Goal: Book appointment/travel/reservation

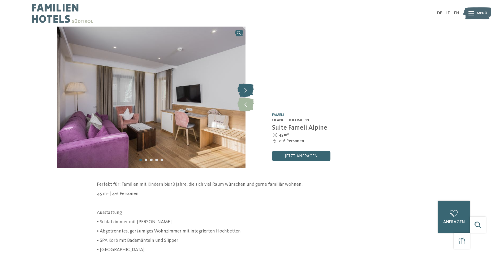
click at [248, 90] on icon at bounding box center [245, 89] width 16 height 13
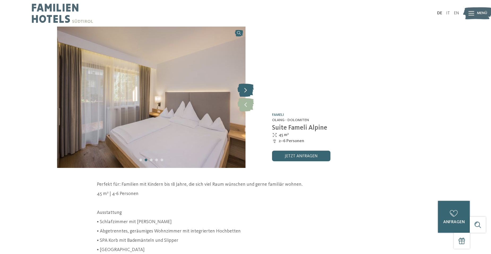
click at [248, 90] on icon at bounding box center [245, 89] width 16 height 13
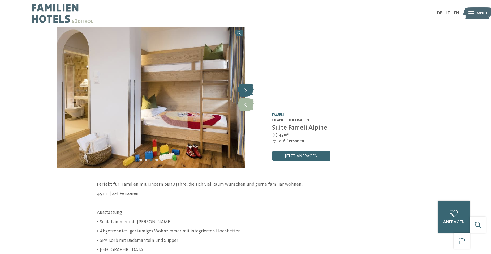
click at [248, 90] on icon at bounding box center [245, 89] width 16 height 13
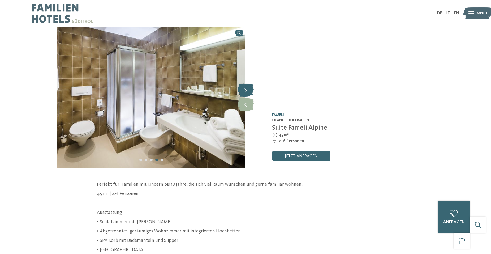
click at [248, 90] on icon at bounding box center [245, 89] width 16 height 13
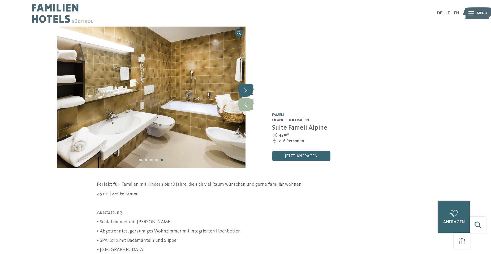
click at [248, 90] on icon at bounding box center [245, 89] width 16 height 13
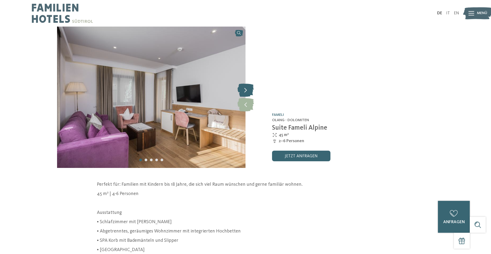
click at [247, 89] on icon at bounding box center [245, 89] width 16 height 13
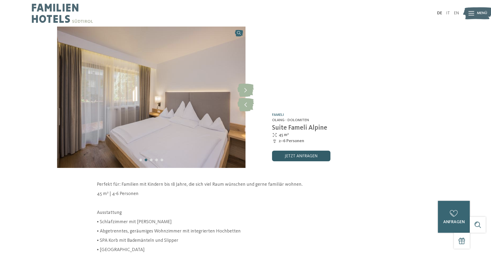
click at [309, 155] on link "jetzt anfragen" at bounding box center [301, 155] width 58 height 11
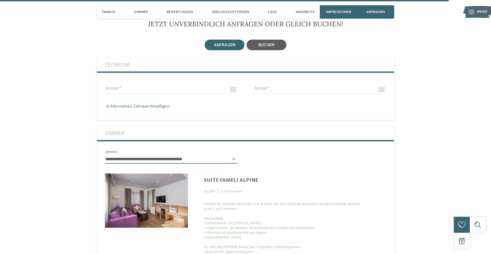
click at [277, 40] on div "buchen" at bounding box center [266, 45] width 40 height 11
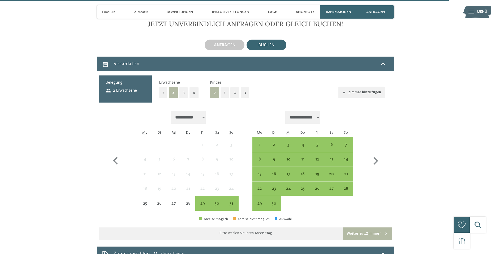
click at [231, 87] on button "2" at bounding box center [234, 92] width 9 height 11
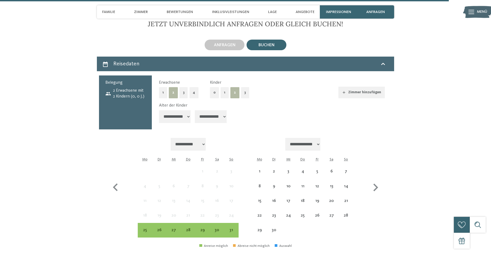
click at [171, 110] on select "**********" at bounding box center [175, 116] width 32 height 13
select select "*"
click at [159, 110] on select "**********" at bounding box center [175, 116] width 32 height 13
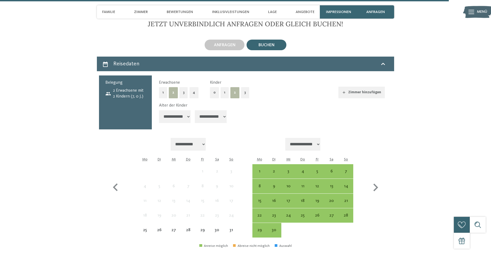
click at [202, 110] on select "**********" at bounding box center [211, 116] width 32 height 13
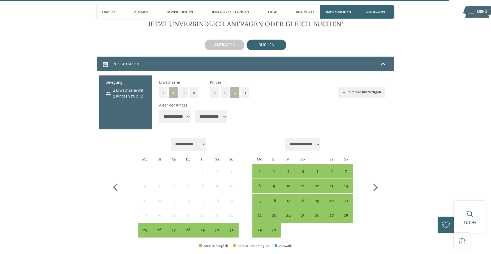
select select "**"
click at [196, 110] on select "**********" at bounding box center [211, 116] width 32 height 13
click at [378, 180] on icon "button" at bounding box center [375, 187] width 15 height 15
select select "**********"
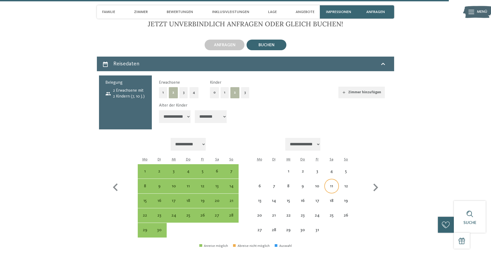
select select "**********"
click at [332, 184] on div "11" at bounding box center [331, 190] width 13 height 13
select select "**********"
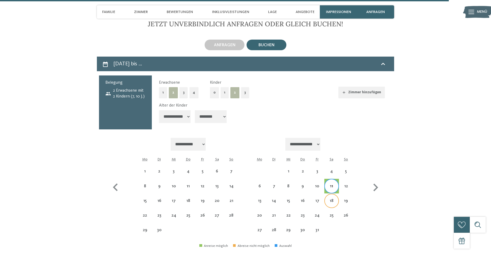
click at [331, 198] on div "18" at bounding box center [331, 204] width 13 height 13
select select "**********"
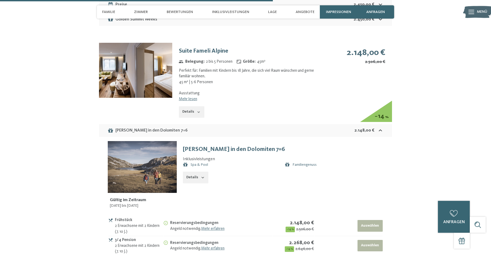
scroll to position [2205, 0]
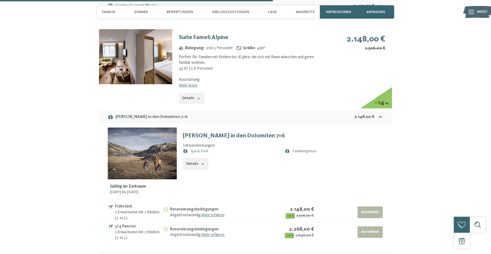
click at [137, 50] on img at bounding box center [135, 56] width 73 height 55
click at [0, 0] on button "button" at bounding box center [0, 0] width 0 height 0
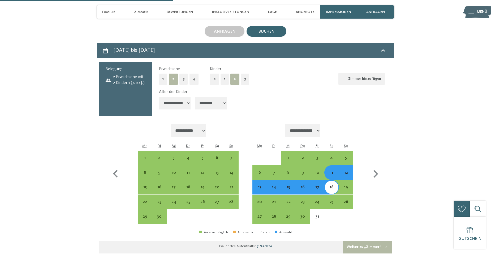
scroll to position [1409, 0]
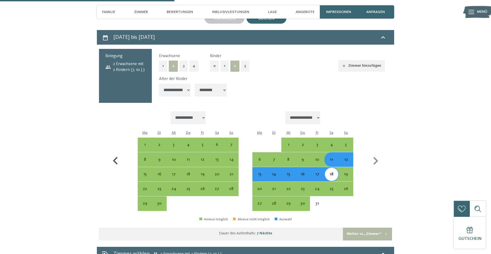
click at [113, 153] on icon "button" at bounding box center [115, 160] width 15 height 15
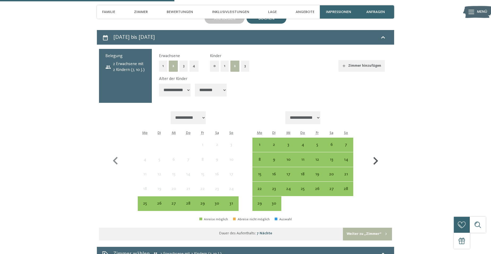
click at [376, 153] on icon "button" at bounding box center [375, 160] width 15 height 15
select select "**********"
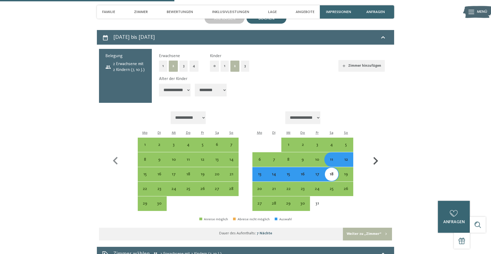
click at [376, 153] on icon "button" at bounding box center [375, 160] width 15 height 15
select select "**********"
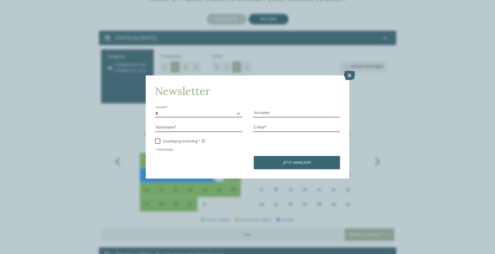
select select "**********"
click at [346, 73] on icon at bounding box center [349, 74] width 11 height 9
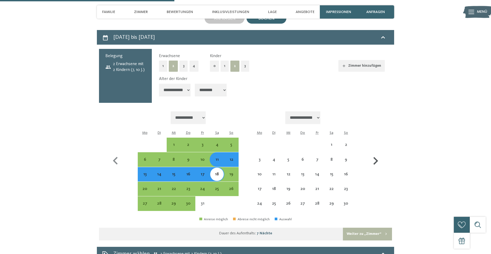
click at [375, 157] on icon "button" at bounding box center [375, 161] width 5 height 8
select select "**********"
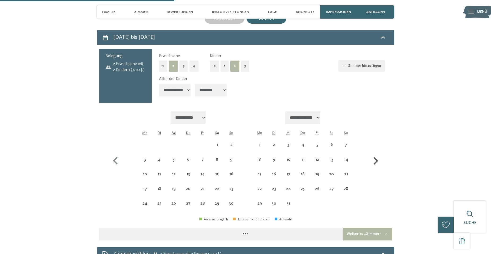
click at [375, 157] on icon "button" at bounding box center [375, 161] width 5 height 8
select select "**********"
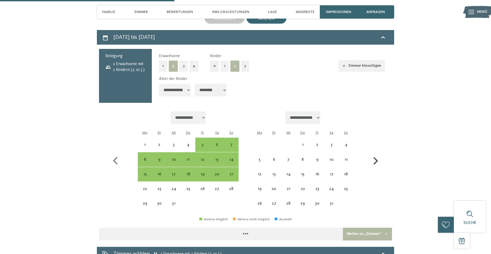
select select "**********"
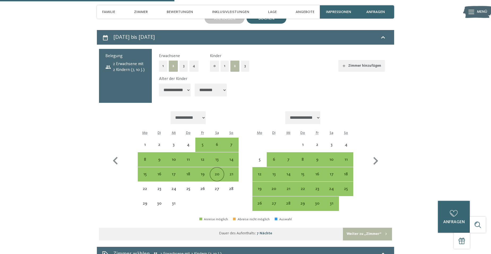
click at [216, 172] on div "20" at bounding box center [216, 178] width 13 height 13
select select "**********"
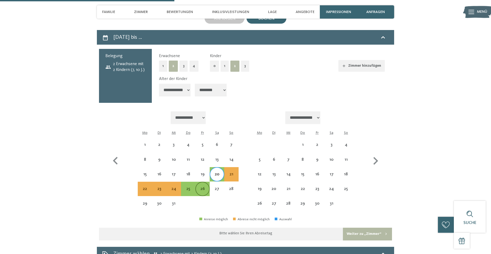
click at [203, 187] on div "26" at bounding box center [202, 193] width 13 height 13
select select "**********"
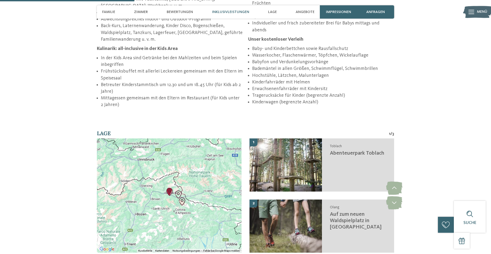
scroll to position [905, 0]
click at [169, 197] on div at bounding box center [169, 195] width 145 height 114
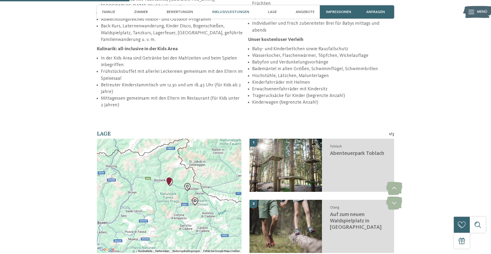
click at [174, 193] on div at bounding box center [169, 195] width 145 height 114
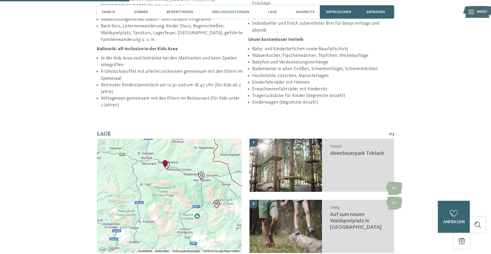
click at [177, 185] on div at bounding box center [169, 195] width 145 height 114
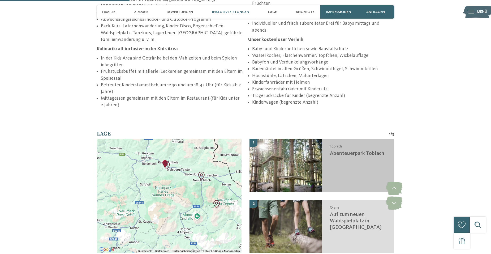
click at [293, 166] on img at bounding box center [285, 164] width 72 height 53
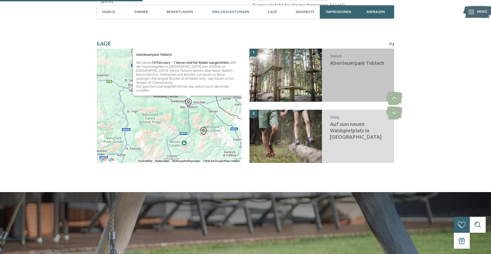
scroll to position [996, 0]
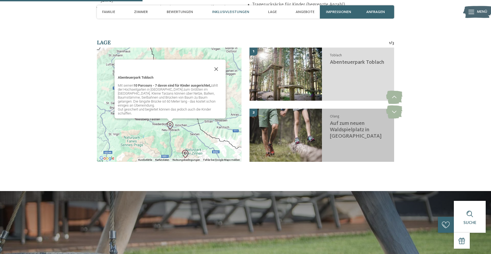
click at [288, 127] on img at bounding box center [285, 135] width 72 height 53
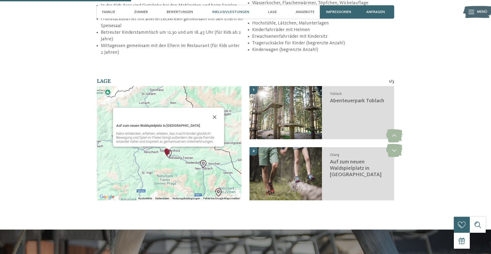
scroll to position [917, 0]
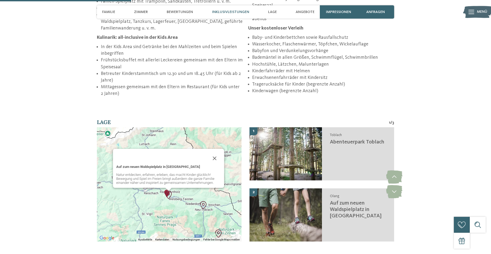
click at [226, 9] on div "Inklusivleistungen" at bounding box center [230, 11] width 42 height 13
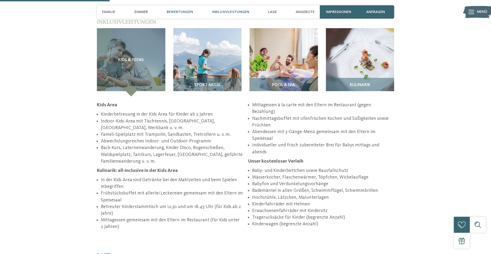
scroll to position [766, 0]
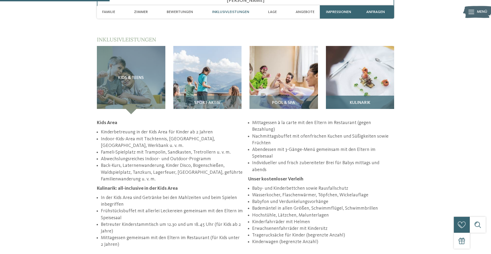
click at [363, 80] on img at bounding box center [360, 80] width 68 height 68
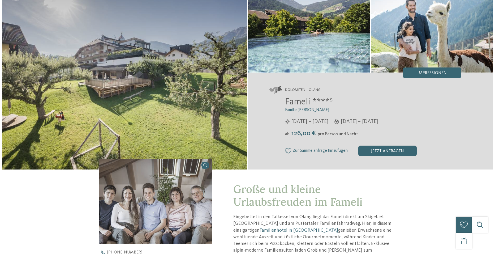
scroll to position [0, 0]
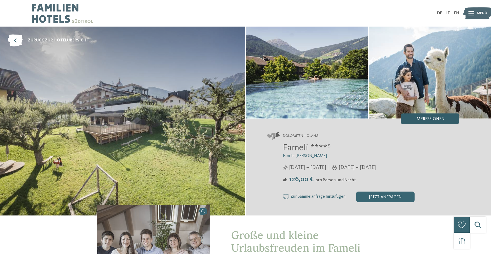
click at [438, 116] on div "Impressionen" at bounding box center [430, 118] width 58 height 11
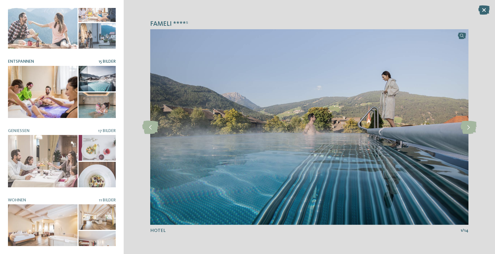
scroll to position [91, 0]
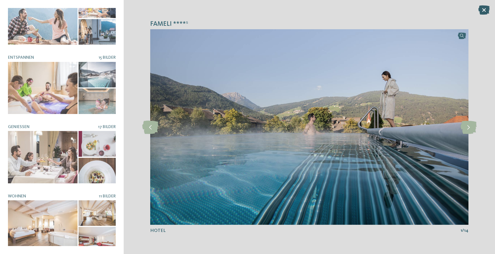
click at [484, 9] on icon at bounding box center [483, 9] width 11 height 9
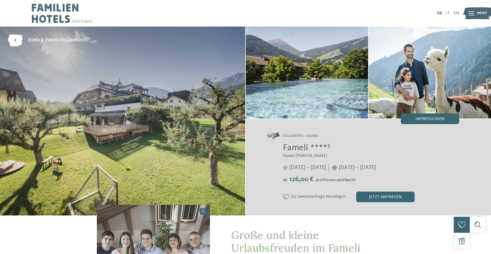
click at [474, 13] on icon at bounding box center [471, 13] width 6 height 4
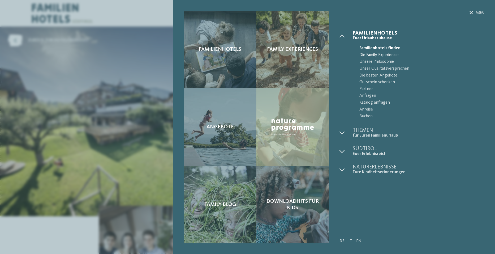
click at [381, 54] on span "Die Family Experiences" at bounding box center [421, 55] width 125 height 7
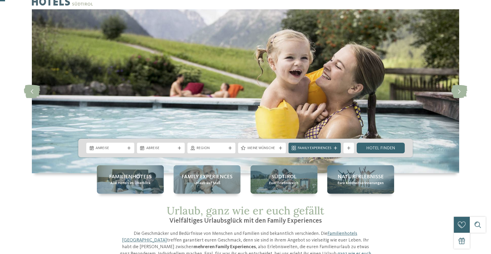
scroll to position [27, 0]
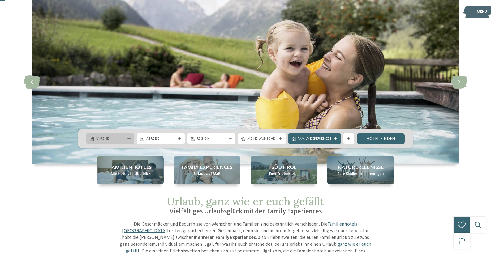
click at [128, 136] on div "Anreise" at bounding box center [110, 138] width 48 height 11
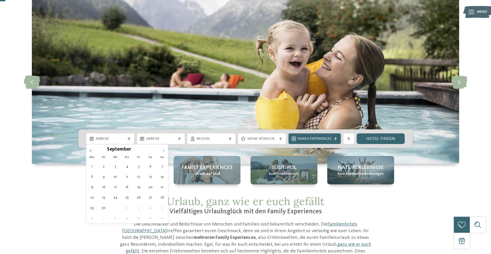
click at [165, 151] on icon at bounding box center [164, 151] width 4 height 4
click at [165, 150] on icon at bounding box center [164, 151] width 4 height 4
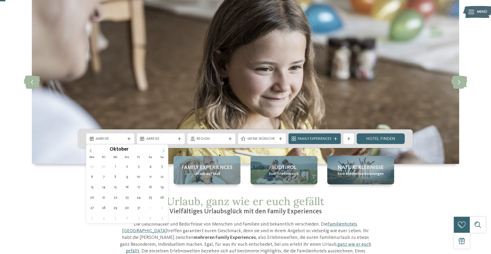
type div "11.10.2025"
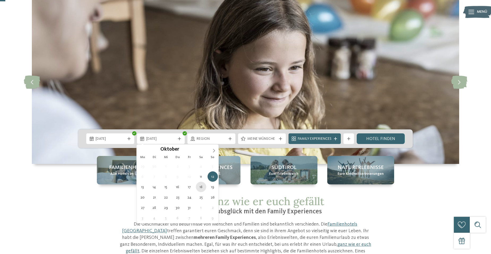
type div "18.10.2025"
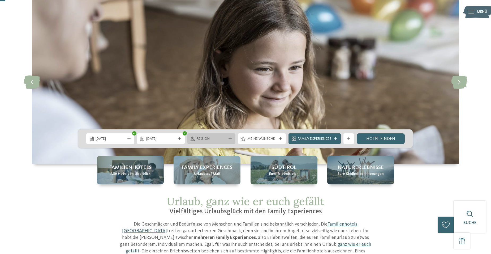
click at [216, 138] on span "Region" at bounding box center [211, 138] width 29 height 5
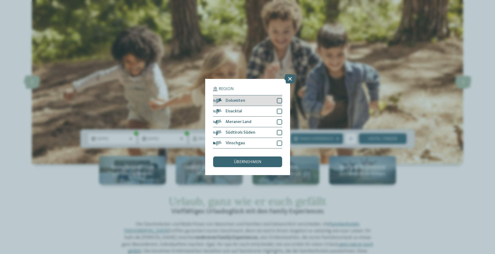
click at [278, 99] on div at bounding box center [279, 100] width 5 height 5
click at [259, 162] on span "übernehmen" at bounding box center [248, 162] width 28 height 4
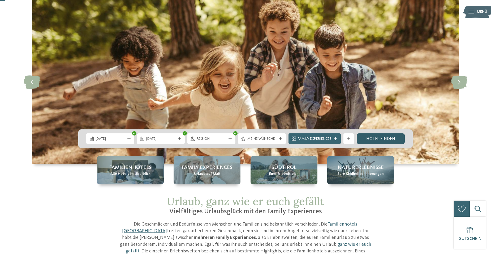
click at [369, 138] on link "Hotel finden" at bounding box center [381, 138] width 48 height 11
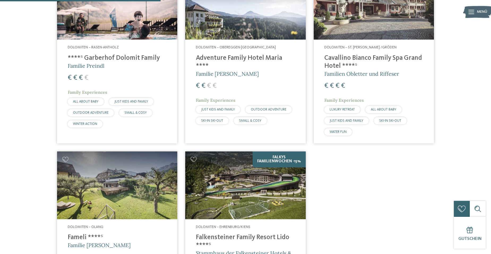
scroll to position [201, 0]
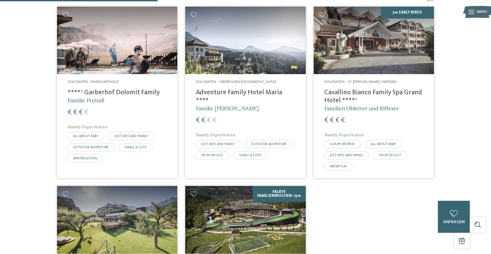
click at [227, 91] on h4 "Adventure Family Hotel Maria ****" at bounding box center [245, 97] width 99 height 16
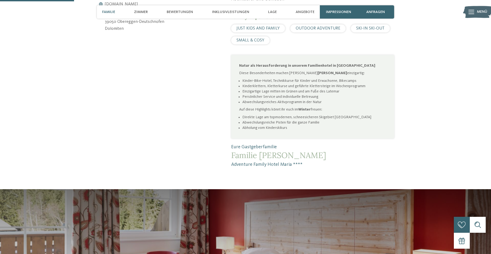
scroll to position [318, 0]
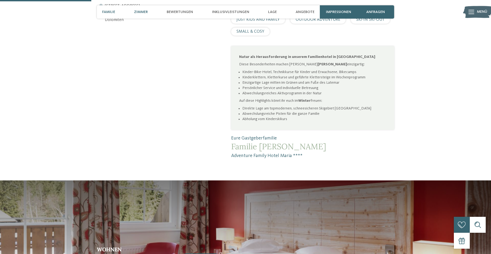
click at [140, 13] on span "Zimmer" at bounding box center [141, 12] width 14 height 5
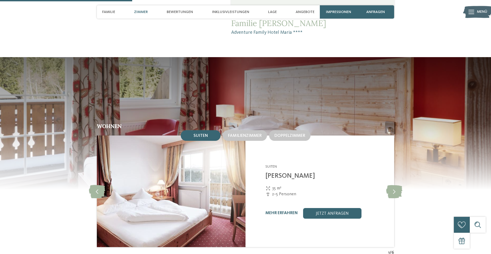
scroll to position [463, 0]
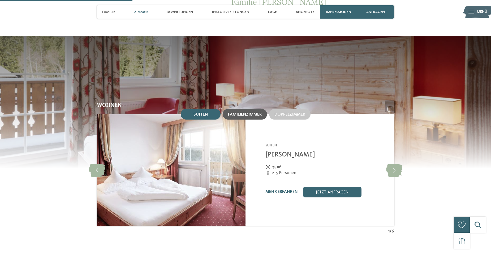
click at [243, 112] on span "Familienzimmer" at bounding box center [245, 114] width 34 height 4
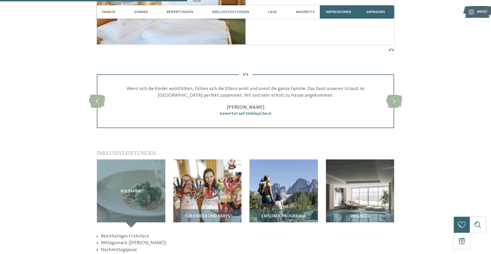
scroll to position [675, 0]
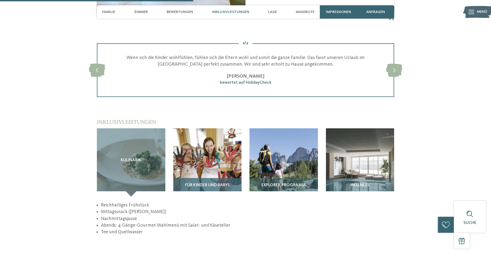
click at [201, 178] on div "Für Kinder und Babys" at bounding box center [207, 187] width 68 height 19
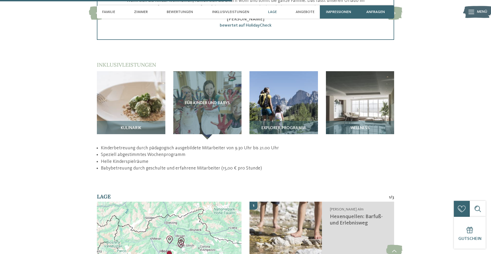
scroll to position [648, 0]
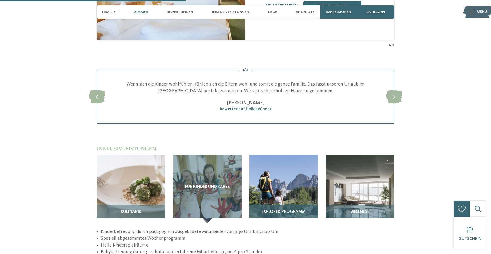
click at [270, 186] on img at bounding box center [283, 189] width 68 height 68
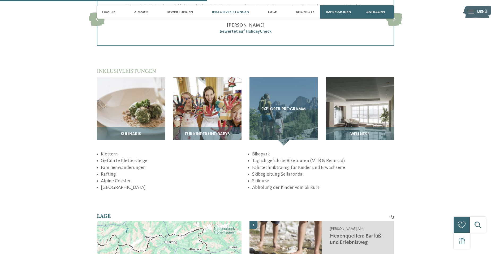
scroll to position [728, 0]
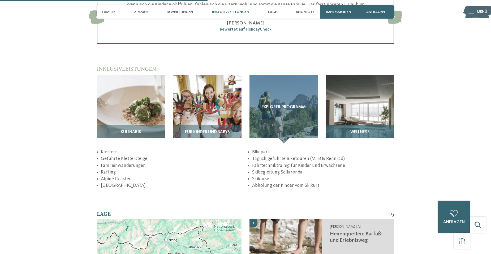
click at [354, 109] on img at bounding box center [360, 109] width 68 height 68
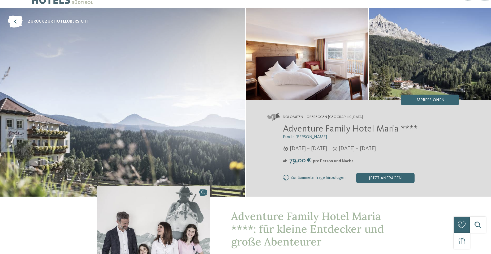
scroll to position [0, 0]
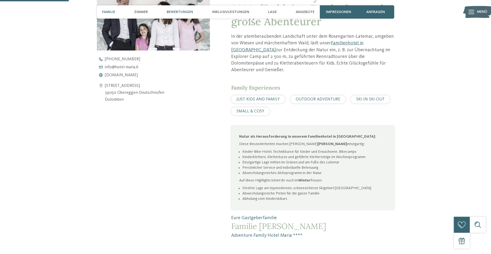
click at [187, 11] on span "Bewertungen" at bounding box center [180, 12] width 26 height 5
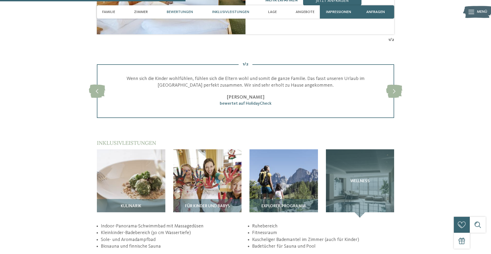
scroll to position [682, 0]
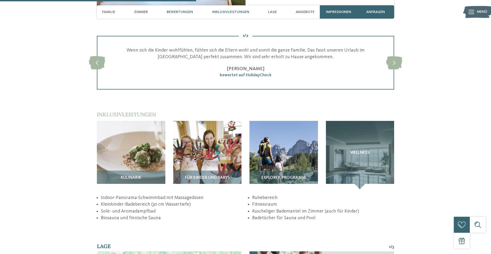
click at [219, 11] on span "Inklusivleistungen" at bounding box center [230, 12] width 37 height 5
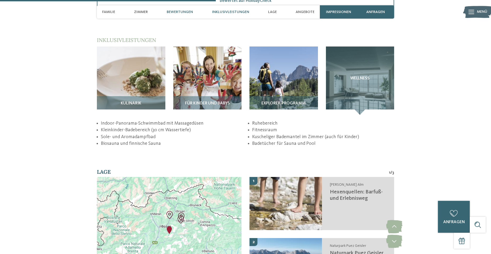
scroll to position [757, 0]
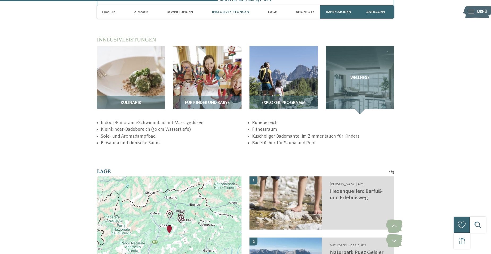
click at [219, 11] on span "Inklusivleistungen" at bounding box center [230, 12] width 37 height 5
click at [274, 12] on span "Lage" at bounding box center [272, 12] width 9 height 5
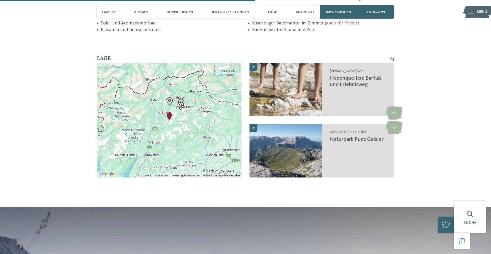
scroll to position [889, 0]
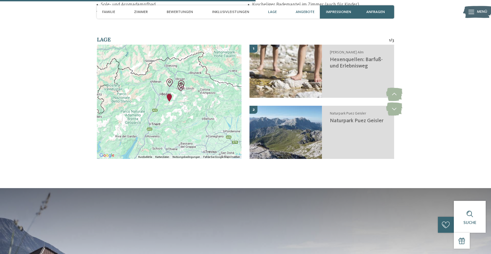
click at [300, 12] on span "Angebote" at bounding box center [305, 12] width 19 height 5
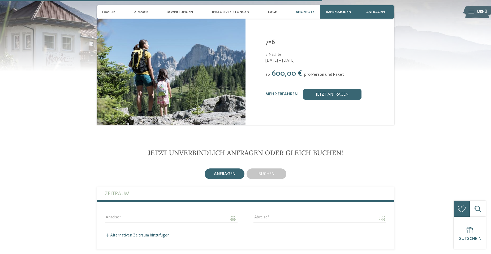
scroll to position [1147, 0]
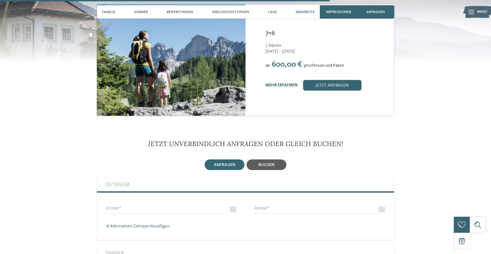
click at [274, 163] on span "buchen" at bounding box center [266, 165] width 16 height 4
